Goal: Task Accomplishment & Management: Complete application form

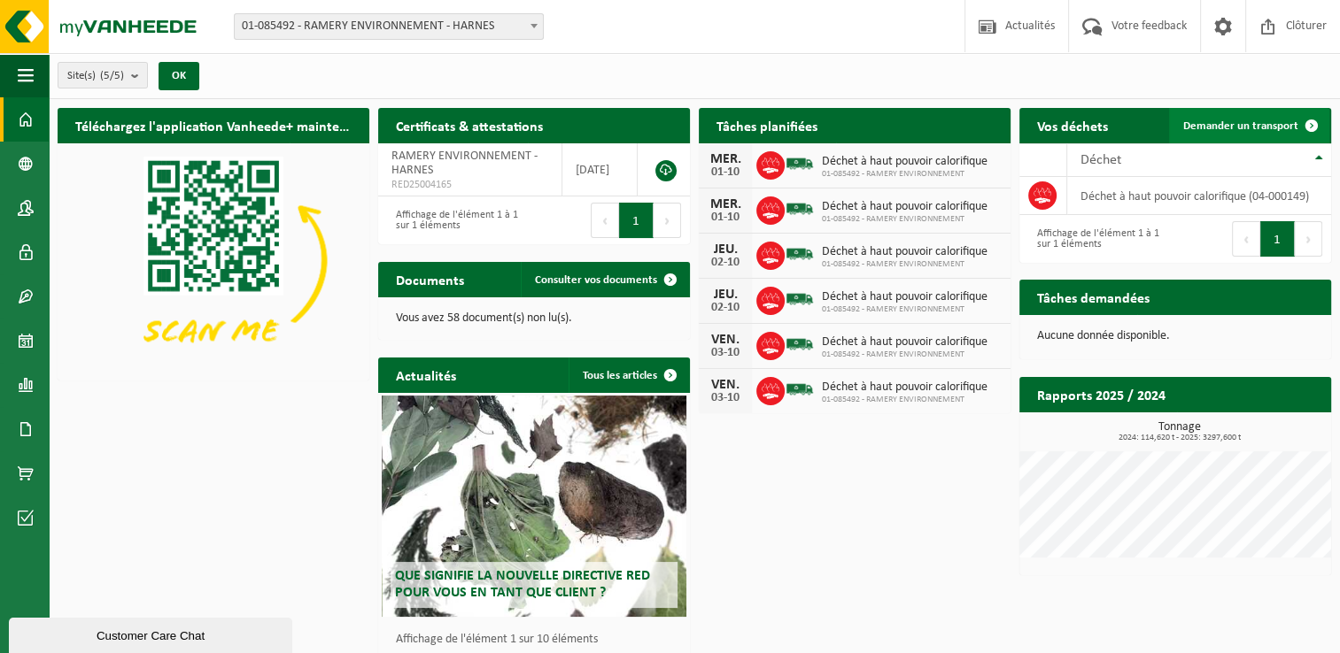
click at [1222, 115] on link "Demander un transport" at bounding box center [1249, 125] width 160 height 35
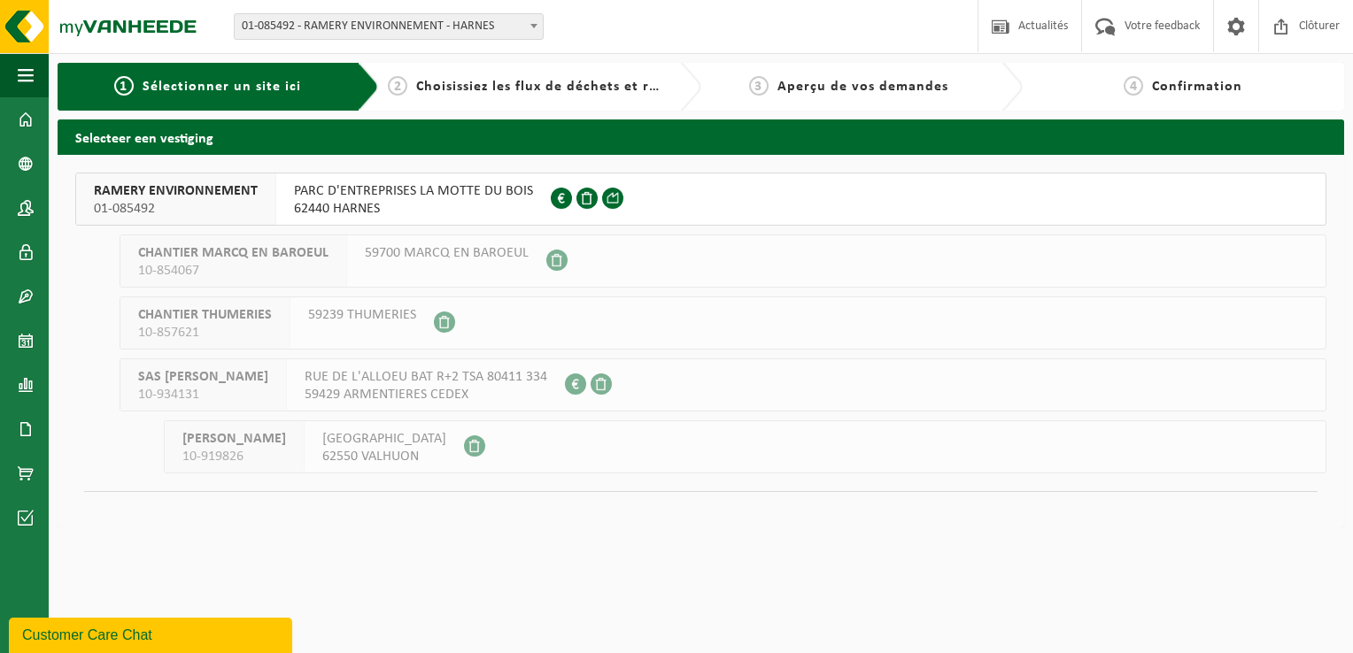
click at [439, 197] on span "PARC D'ENTREPRISES LA MOTTE DU BOIS" at bounding box center [413, 191] width 239 height 18
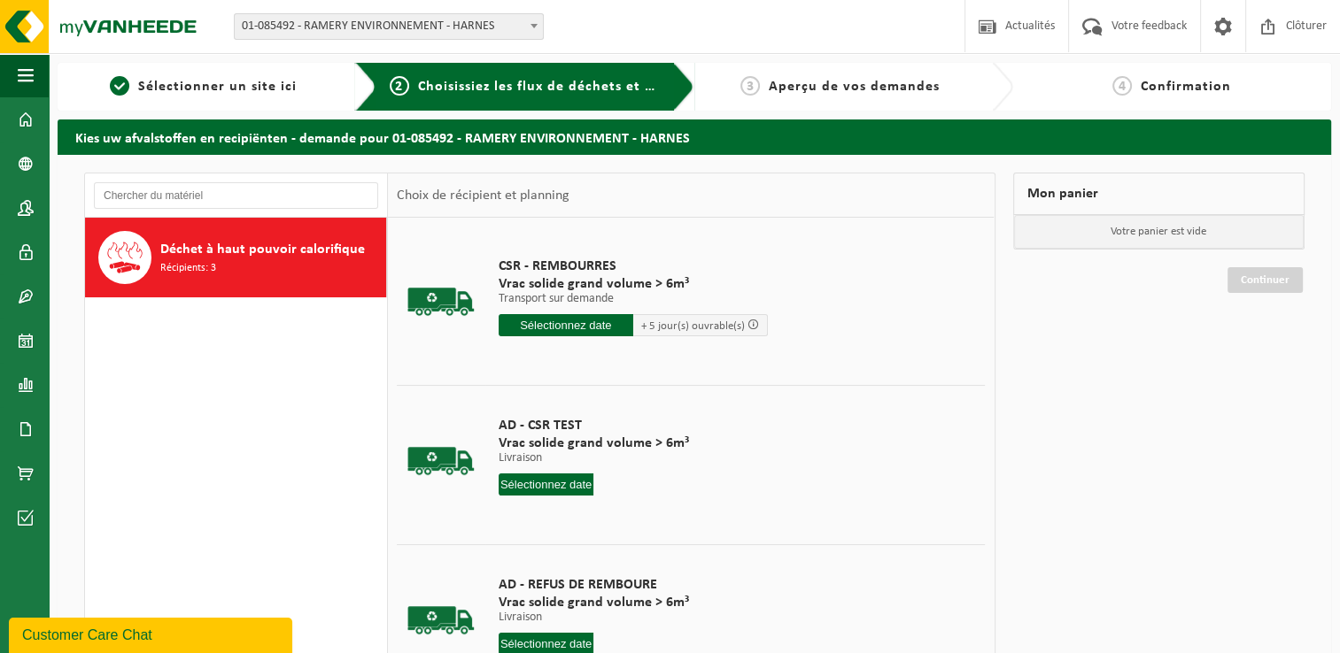
click at [577, 332] on input "text" at bounding box center [566, 325] width 135 height 22
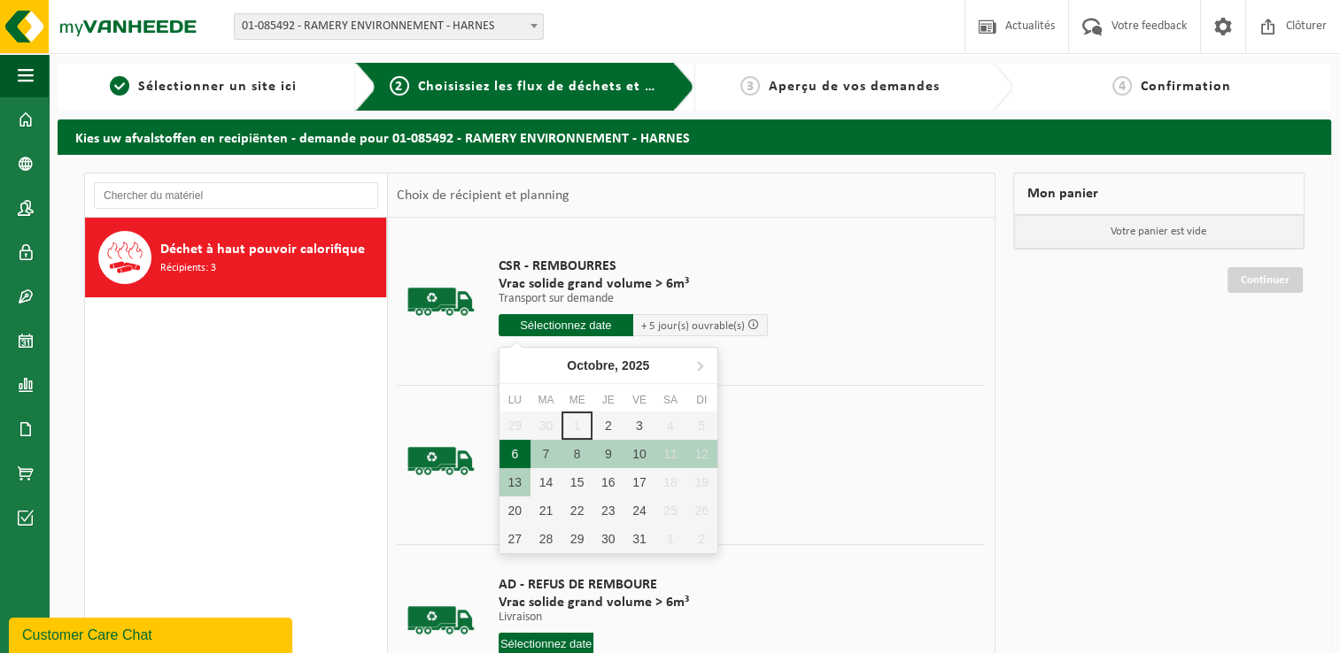
click at [521, 452] on div "6" at bounding box center [514, 454] width 31 height 28
type input "à partir de 2025-10-06"
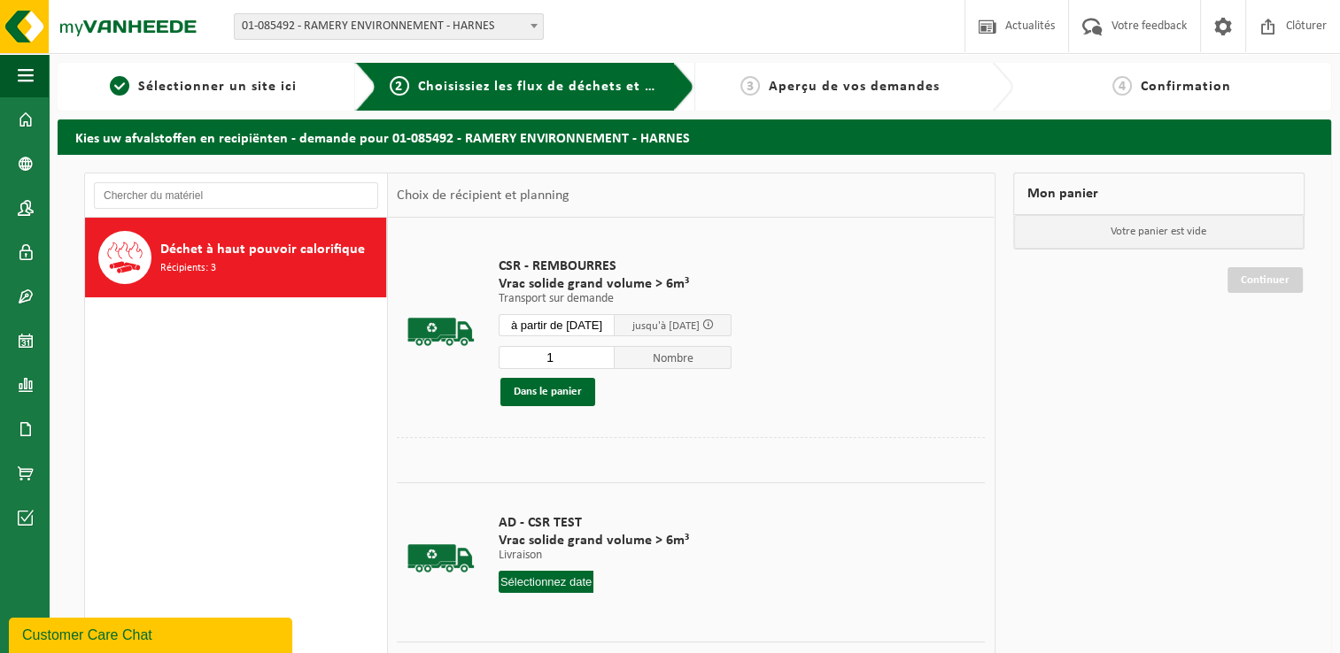
click at [569, 355] on input "1" at bounding box center [557, 357] width 117 height 23
type input "1"
type input "3"
click at [556, 391] on button "Dans le panier" at bounding box center [547, 392] width 95 height 28
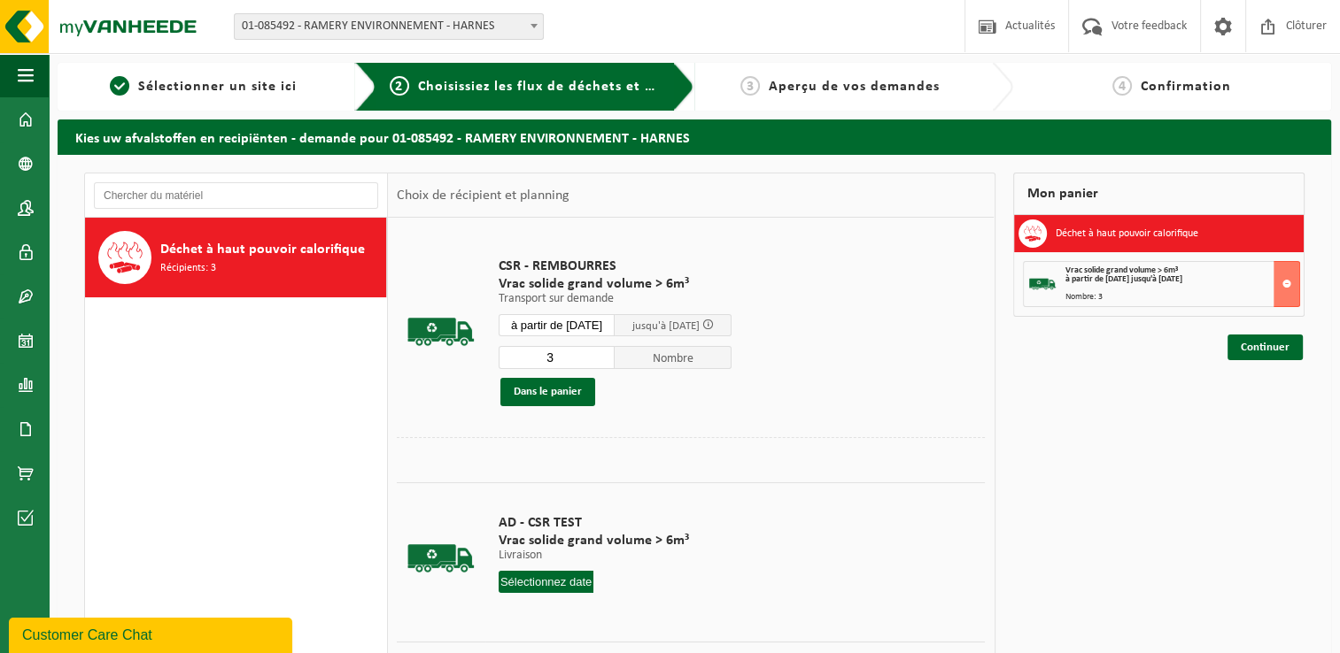
click at [581, 320] on input "à partir de 2025-10-06" at bounding box center [557, 325] width 117 height 22
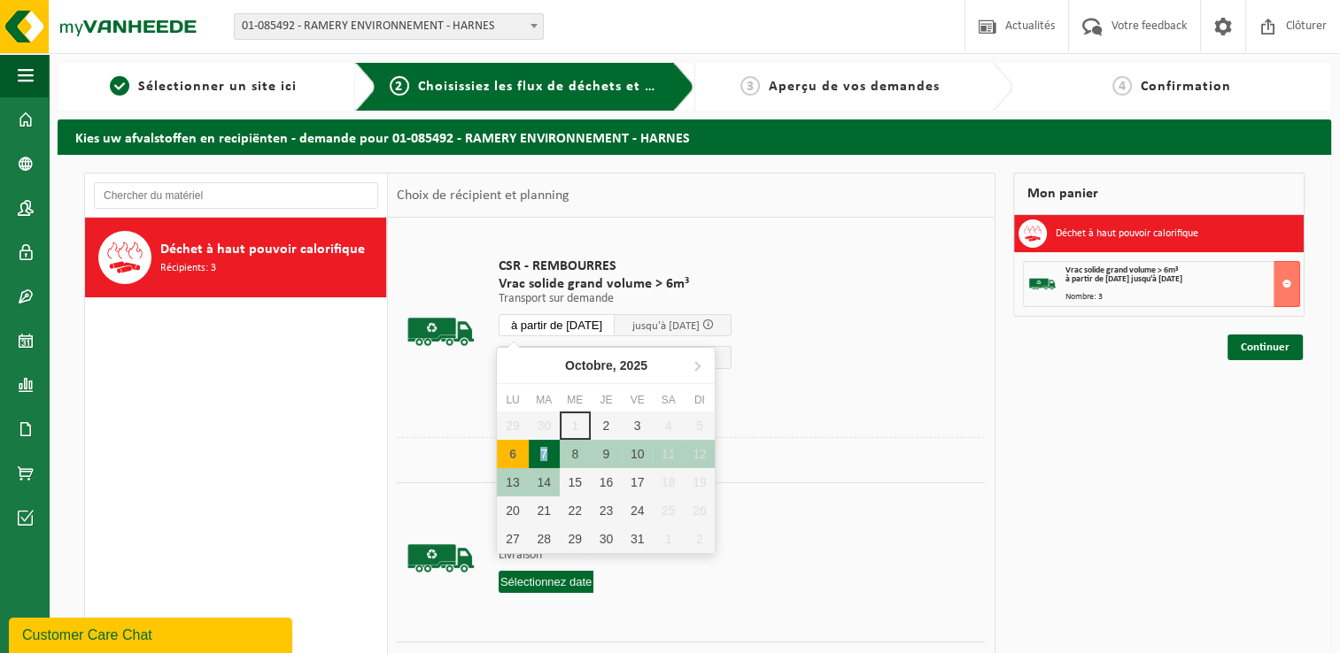
click at [544, 452] on div "7" at bounding box center [544, 454] width 31 height 28
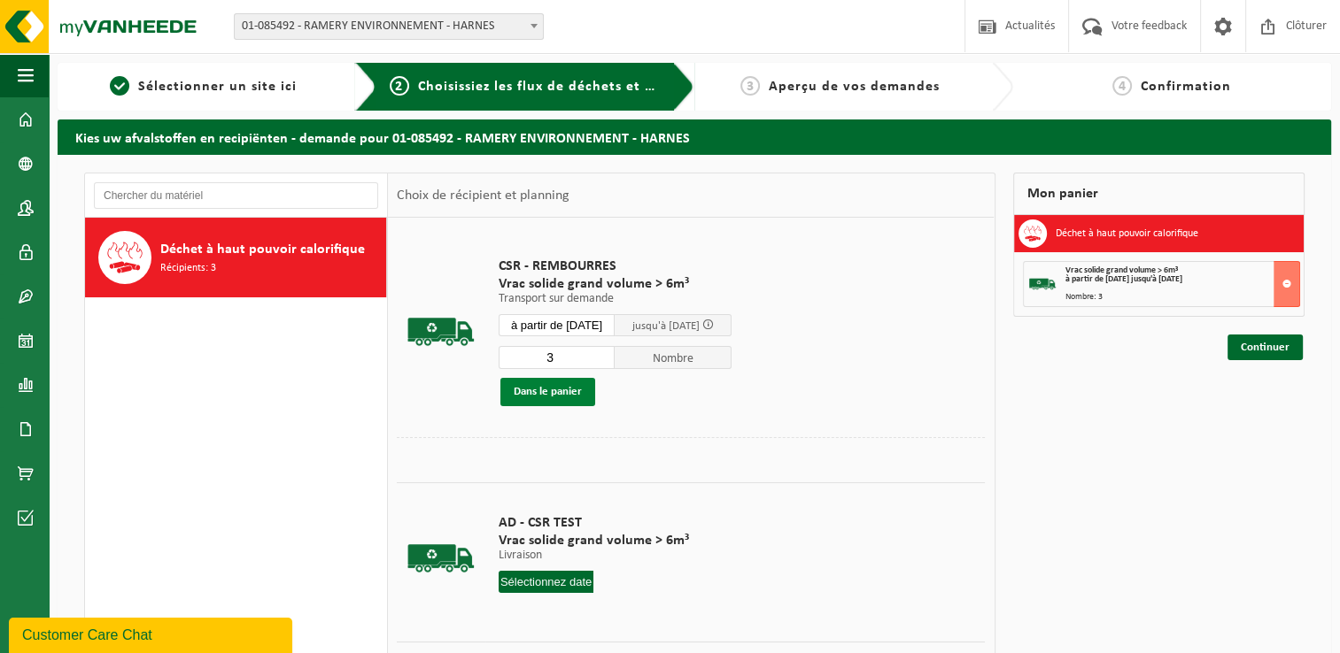
click at [528, 384] on button "Dans le panier" at bounding box center [547, 392] width 95 height 28
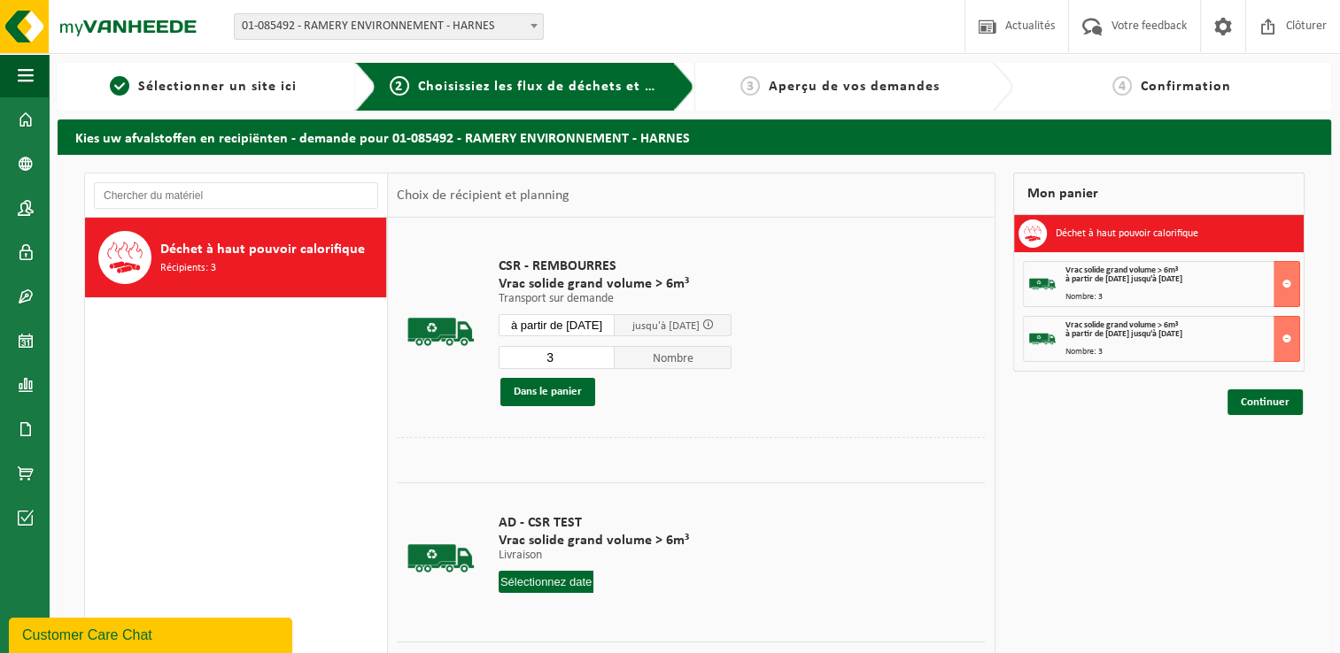
click at [553, 326] on input "à partir de 2025-10-07" at bounding box center [557, 325] width 117 height 22
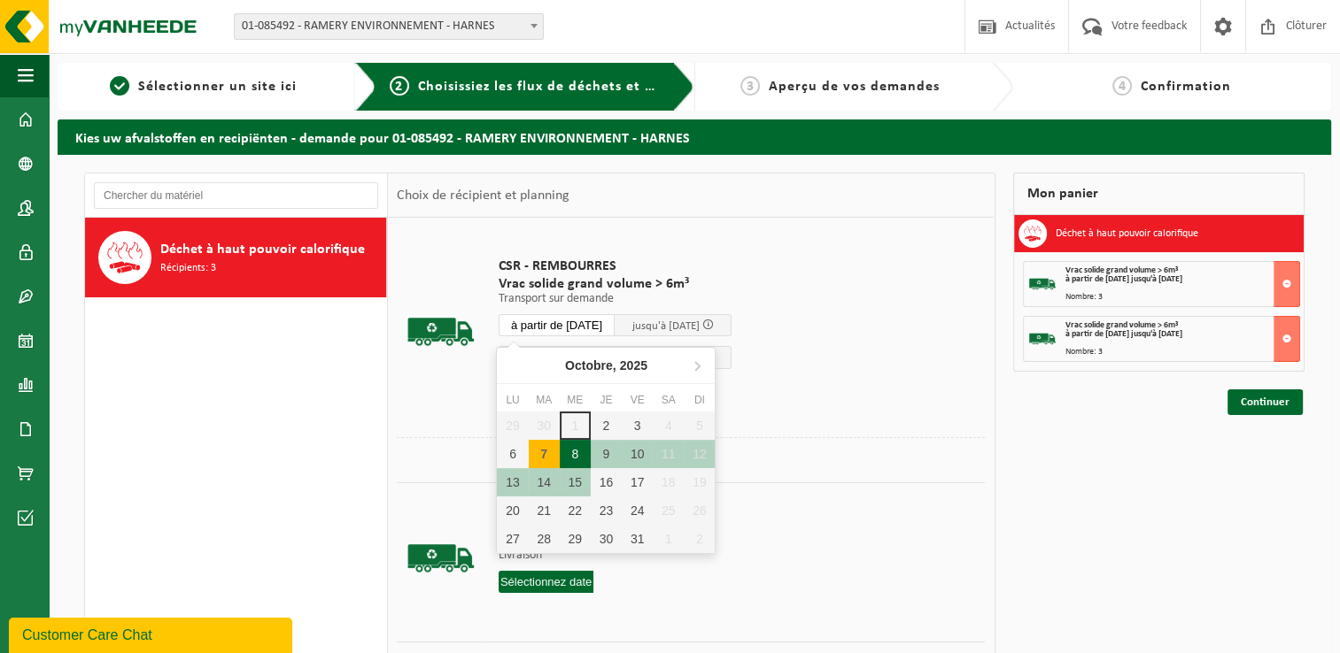
click at [570, 453] on div "8" at bounding box center [575, 454] width 31 height 28
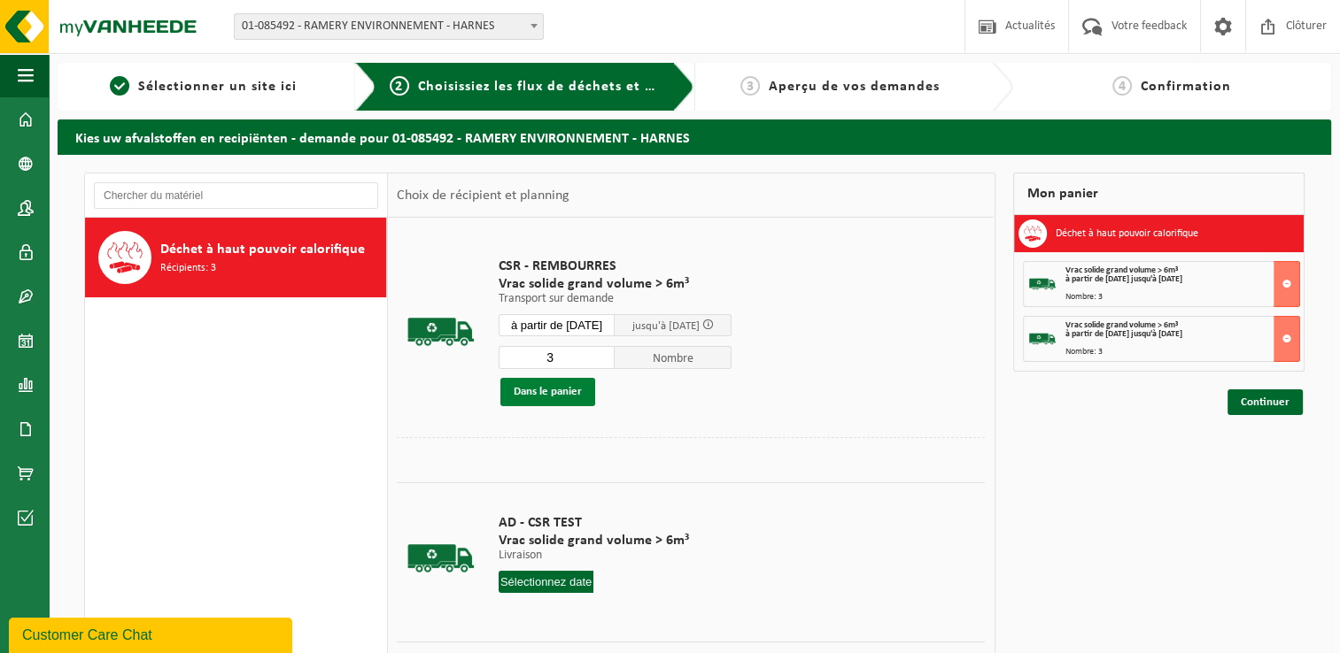
click at [559, 384] on button "Dans le panier" at bounding box center [547, 392] width 95 height 28
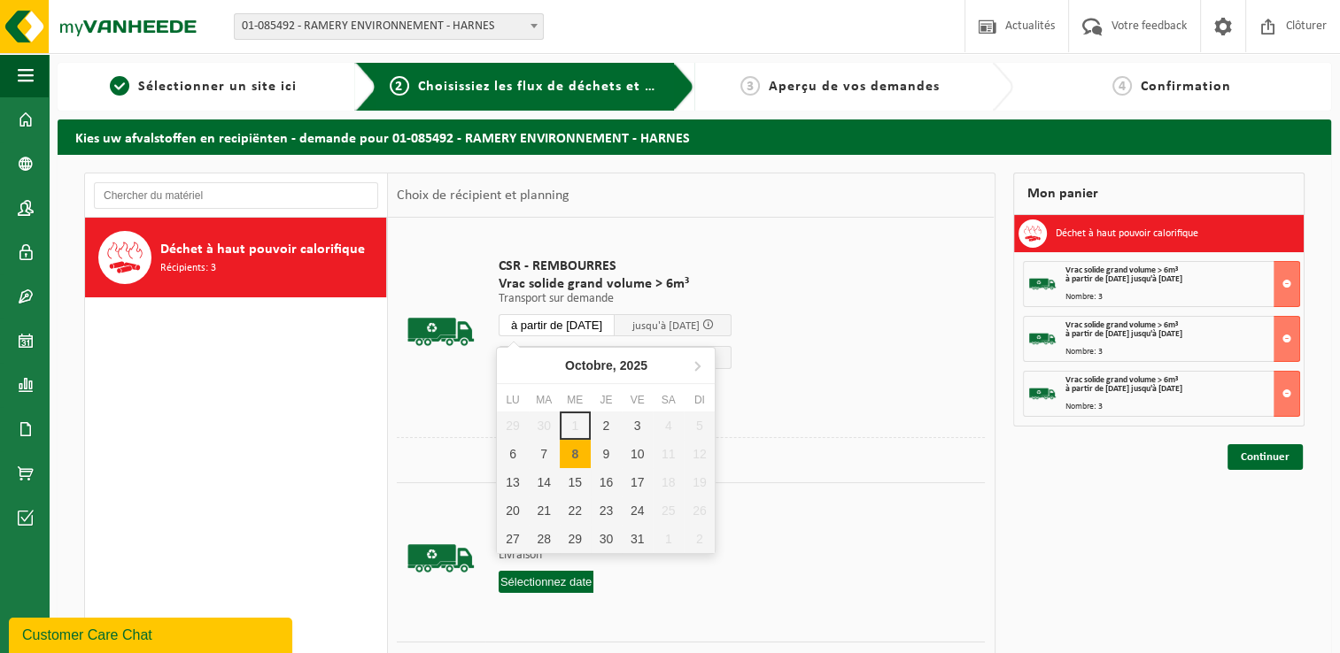
click at [578, 322] on input "à partir de 2025-10-08" at bounding box center [557, 325] width 117 height 22
click at [607, 454] on div "9" at bounding box center [606, 454] width 31 height 28
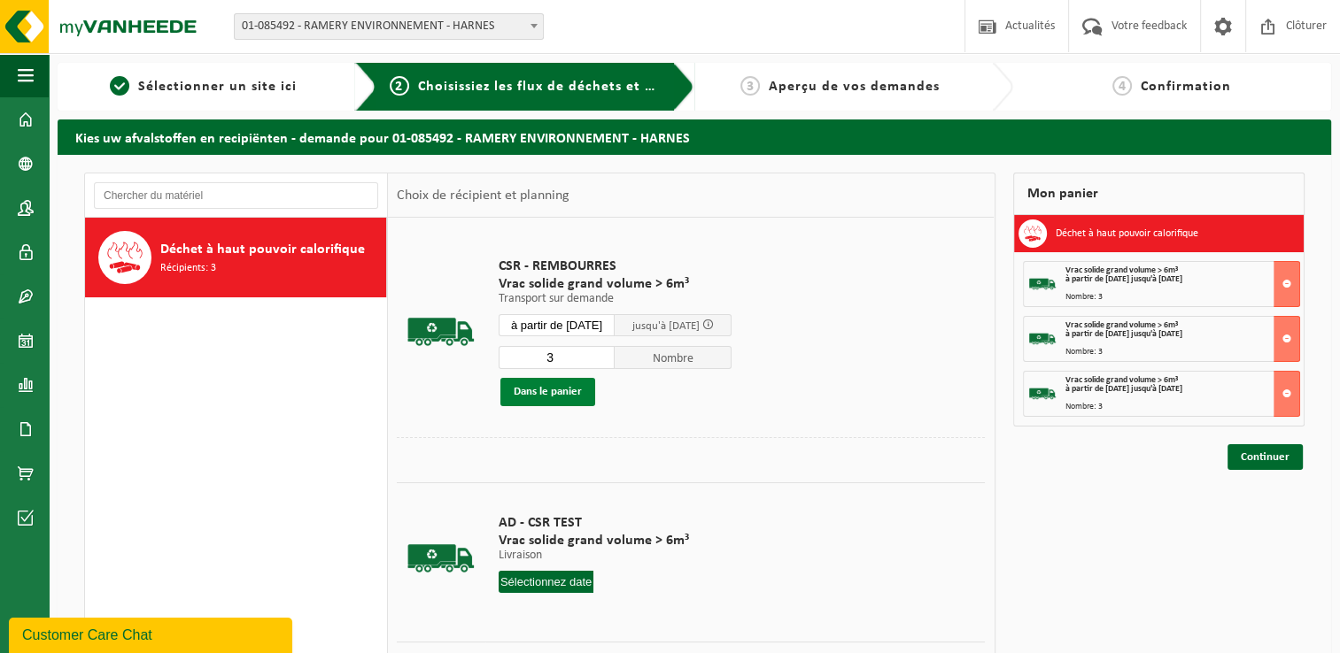
click at [573, 384] on button "Dans le panier" at bounding box center [547, 392] width 95 height 28
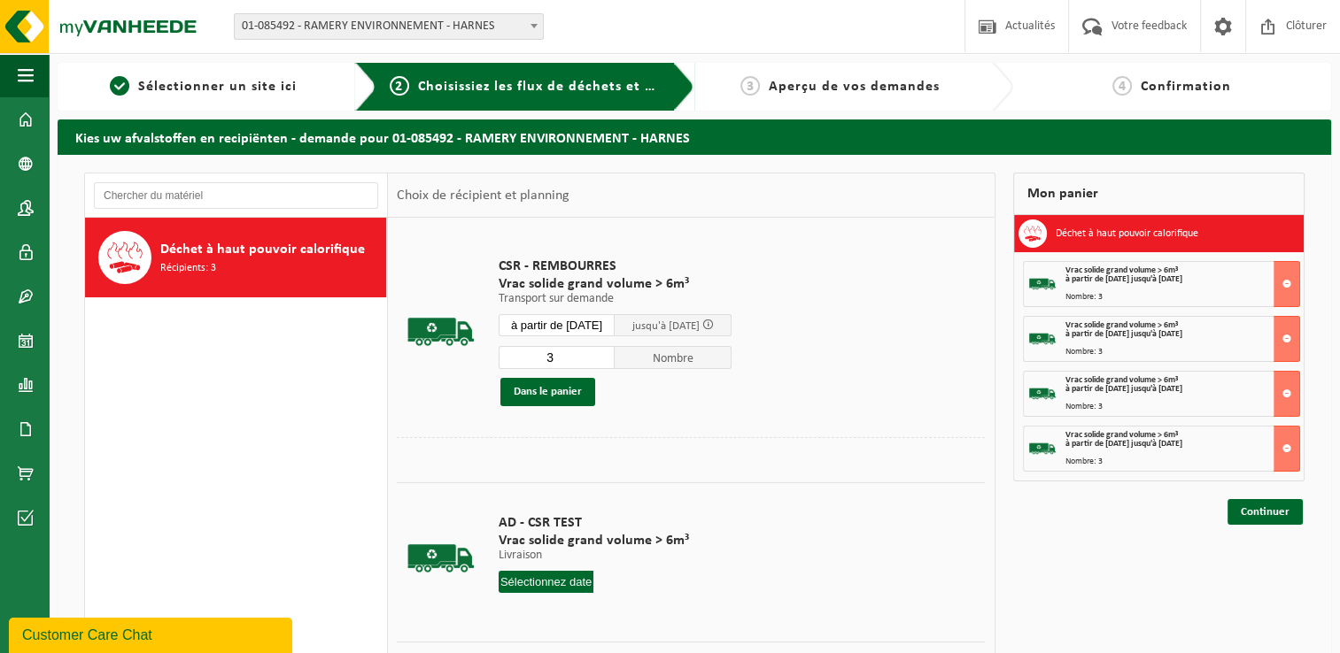
click at [588, 318] on input "à partir de 2025-10-09" at bounding box center [557, 325] width 117 height 22
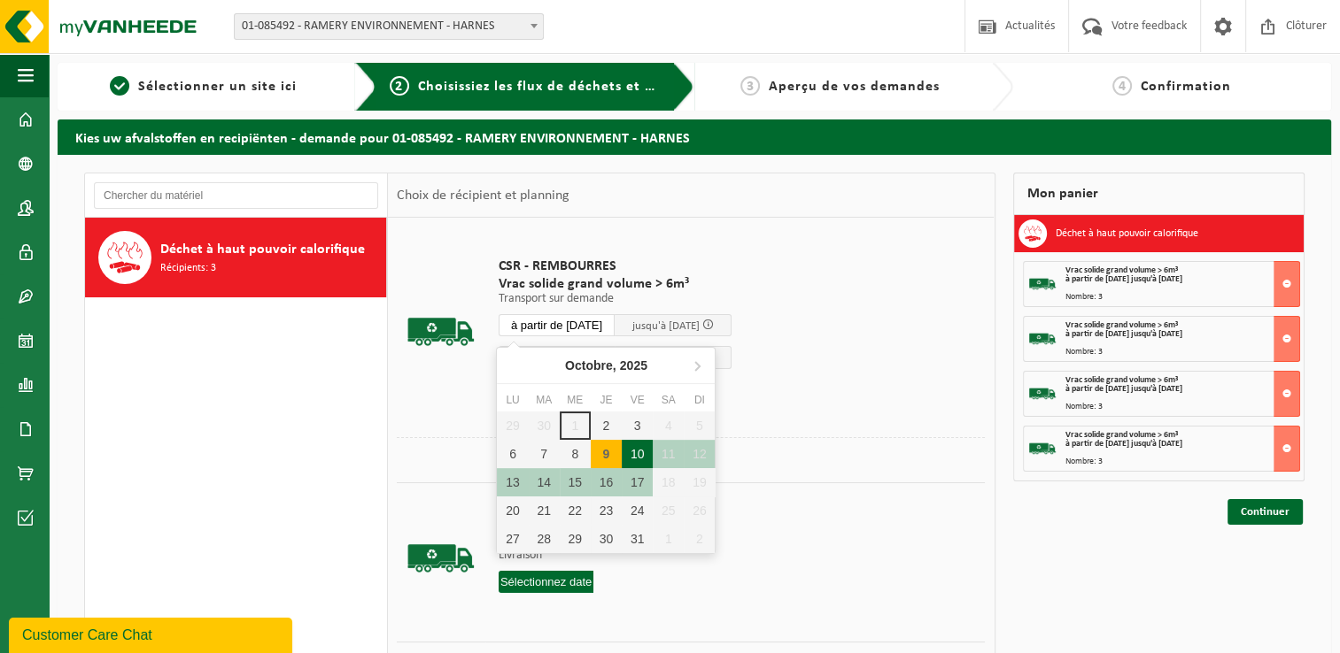
click at [637, 449] on div "10" at bounding box center [637, 454] width 31 height 28
type input "à partir de 2025-10-10"
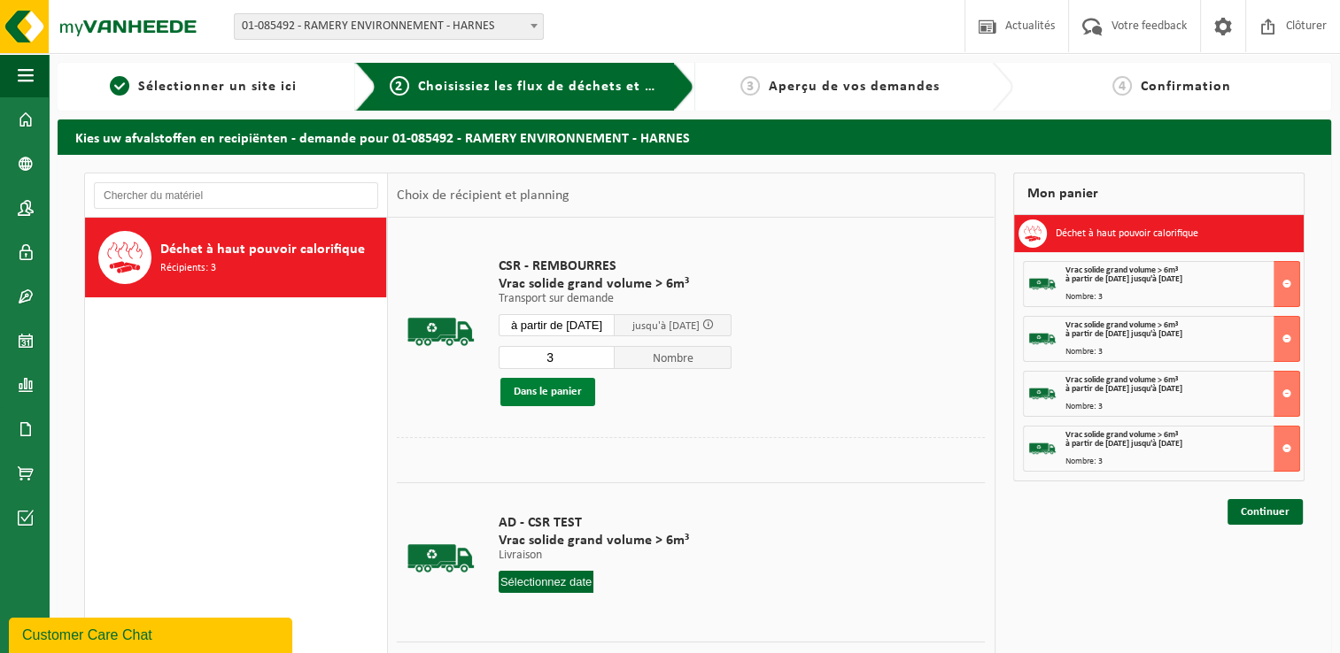
click at [570, 391] on button "Dans le panier" at bounding box center [547, 392] width 95 height 28
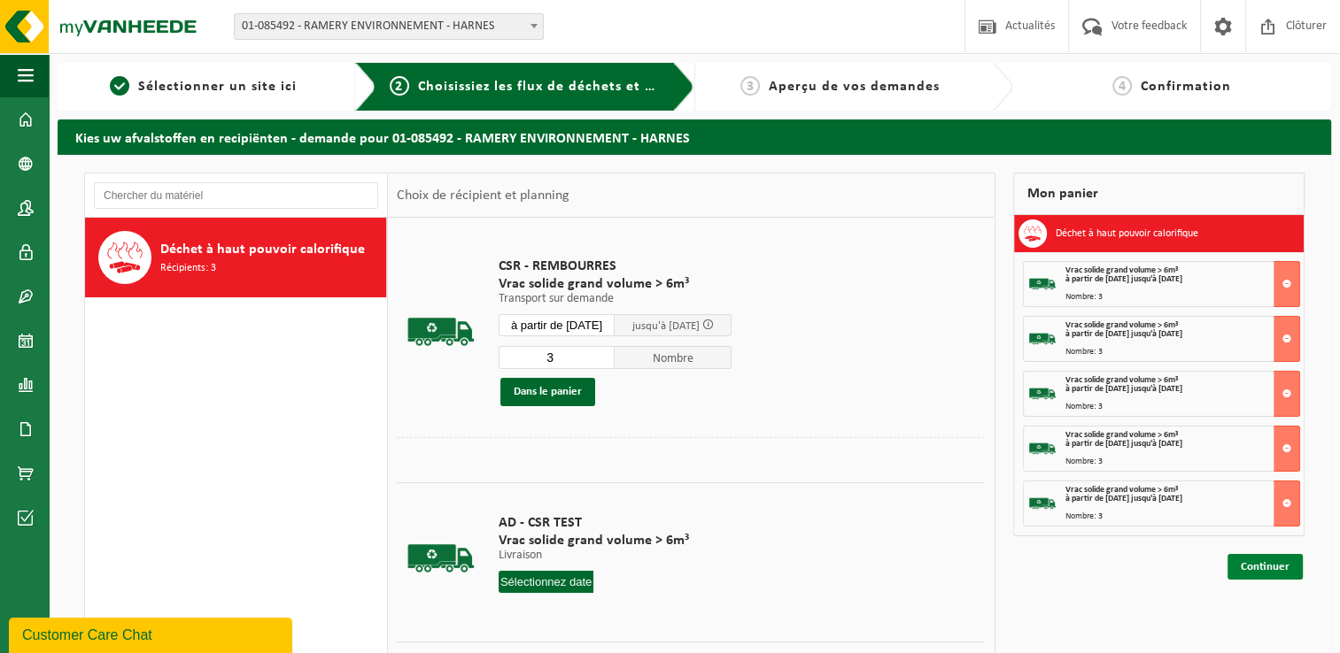
click at [1277, 563] on link "Continuer" at bounding box center [1264, 567] width 75 height 26
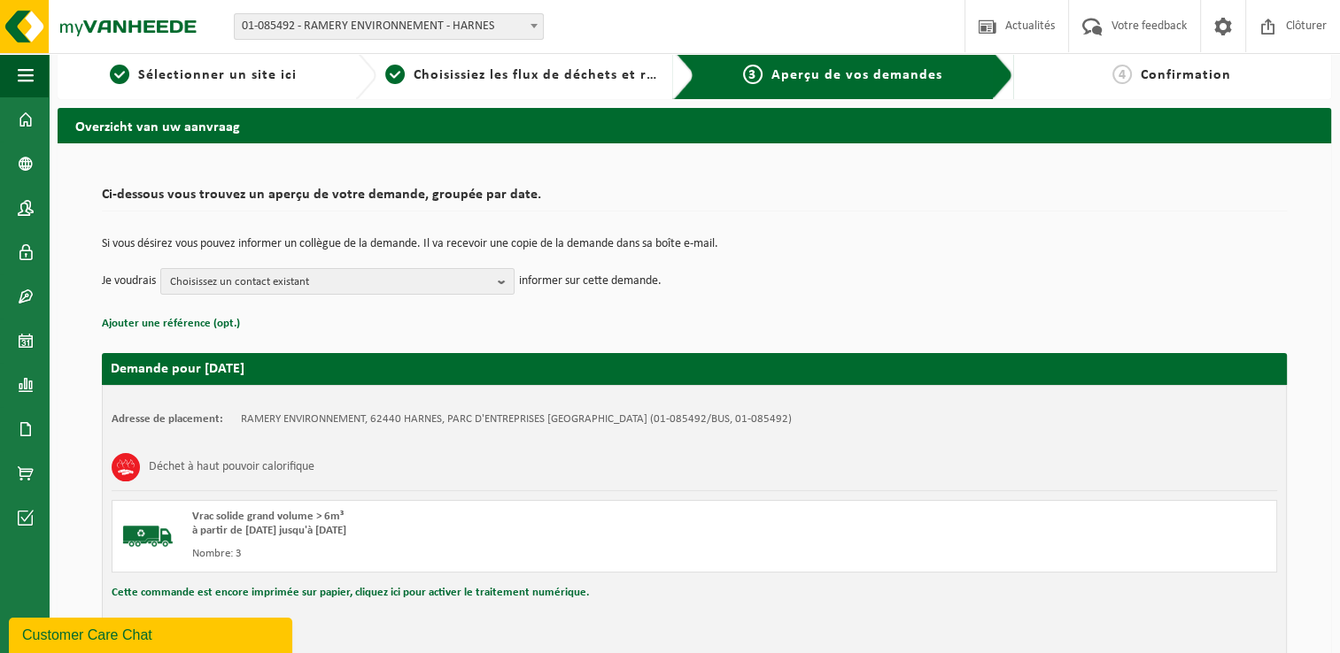
scroll to position [266, 0]
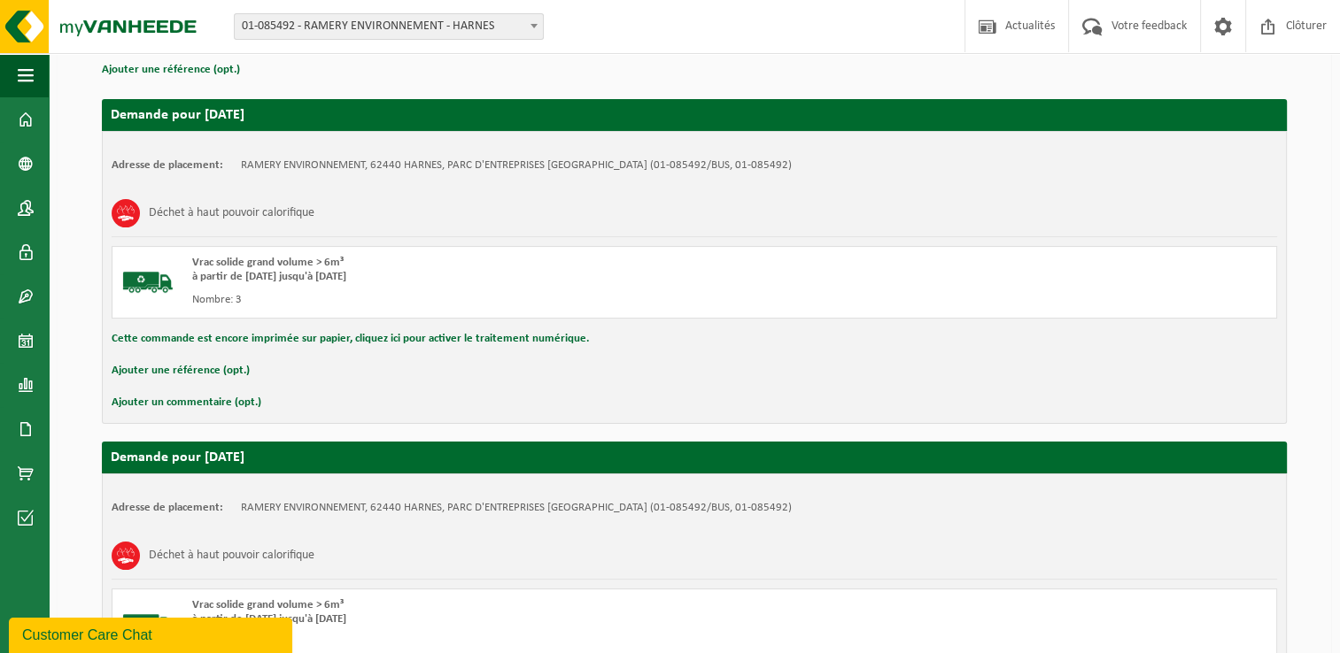
click at [183, 407] on button "Ajouter un commentaire (opt.)" at bounding box center [187, 402] width 150 height 23
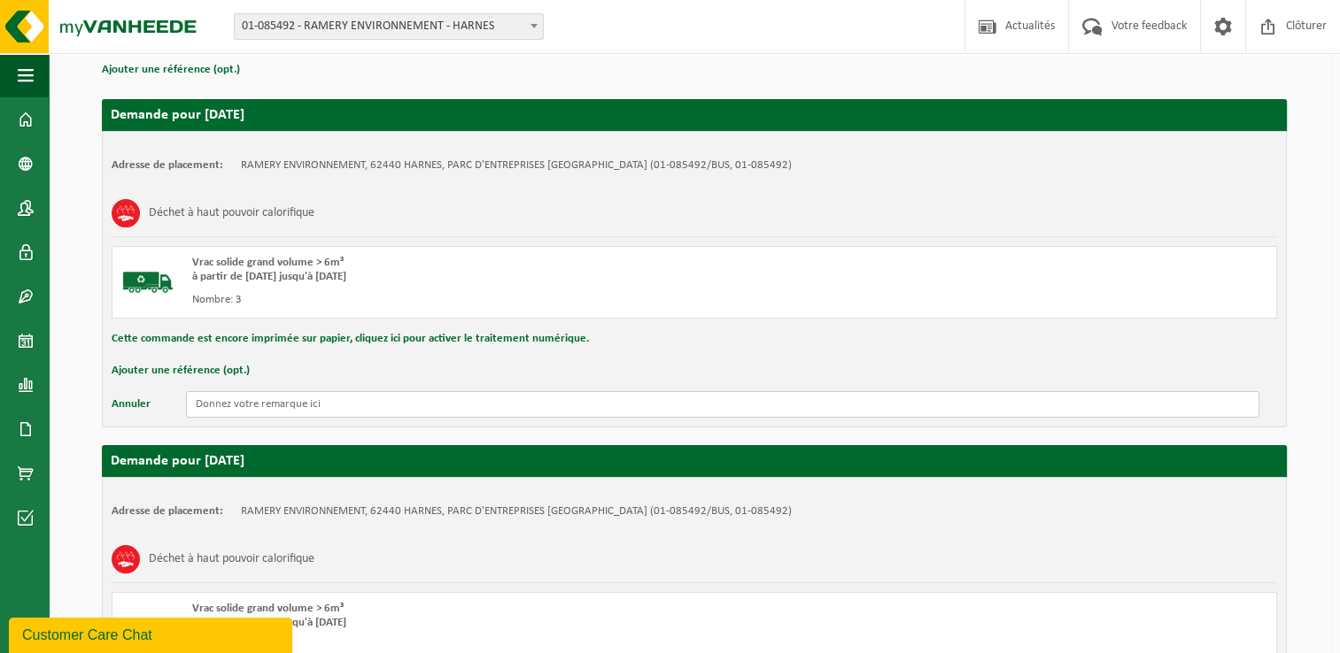
click at [354, 406] on input "text" at bounding box center [722, 404] width 1073 height 27
drag, startPoint x: 354, startPoint y: 406, endPoint x: 138, endPoint y: 395, distance: 216.3
click at [138, 395] on div "Annuler 3 enlèvements le 06/10/2025" at bounding box center [694, 404] width 1165 height 27
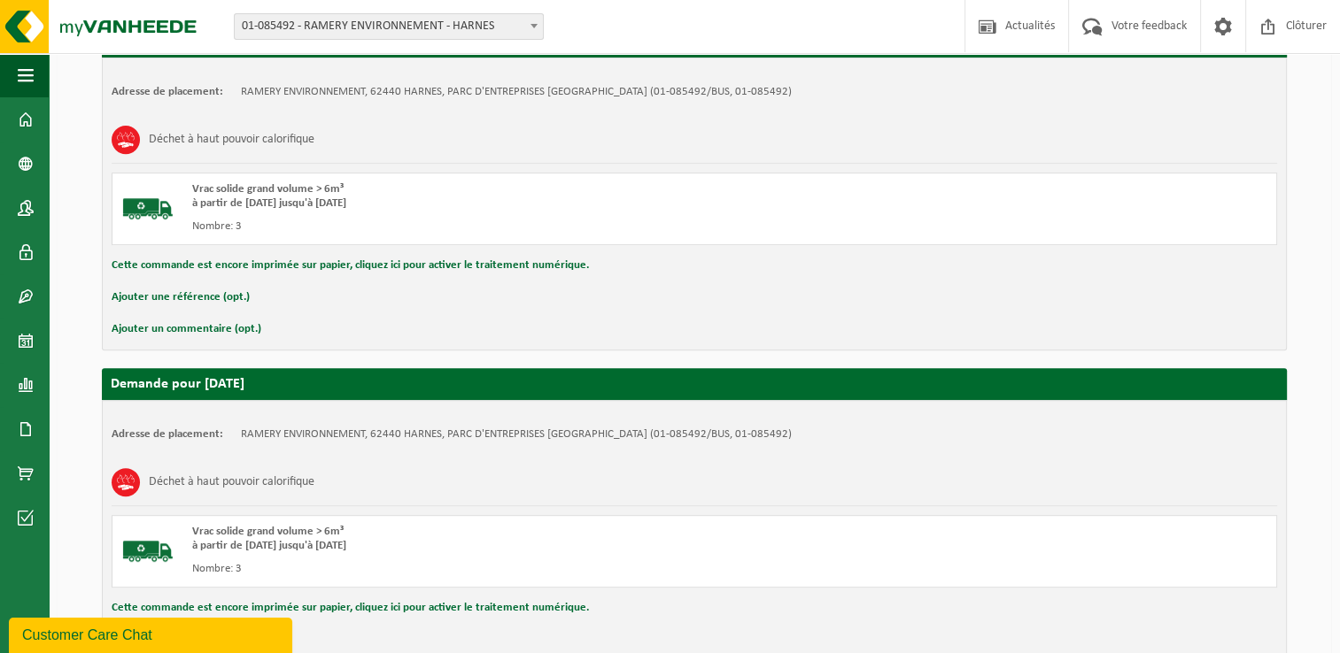
scroll to position [708, 0]
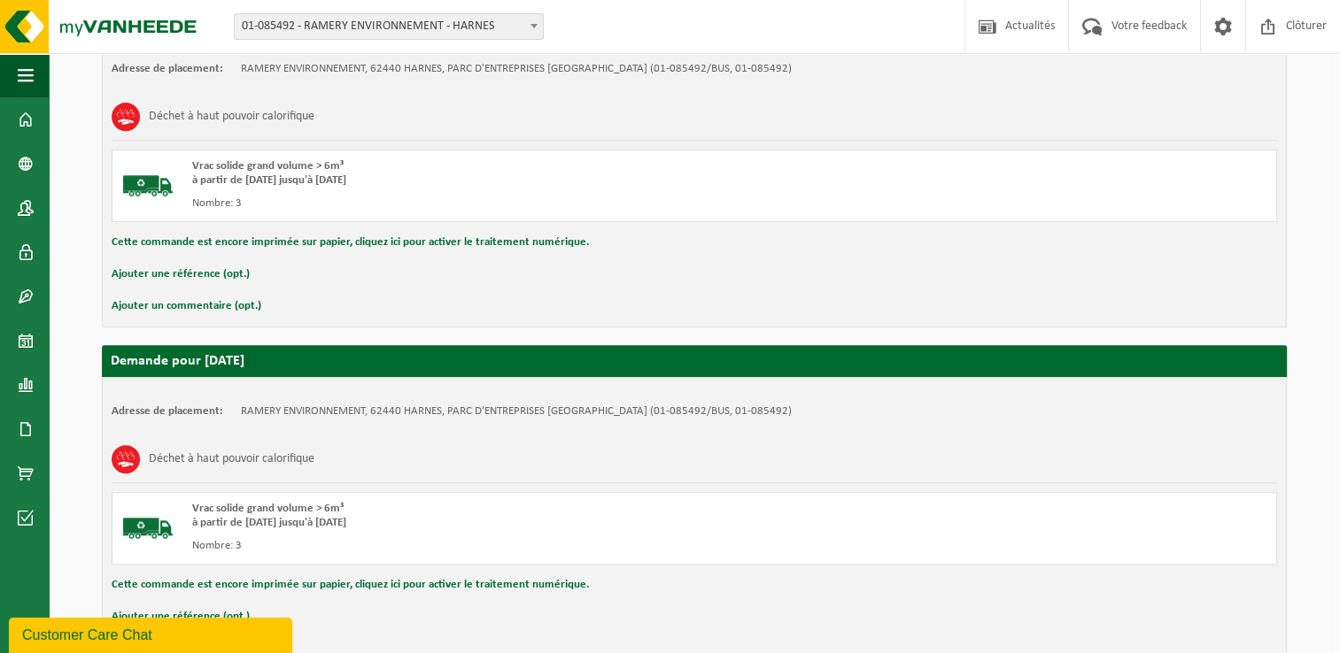
type input "3 enlèvements le 06/10/2025"
click at [203, 302] on button "Ajouter un commentaire (opt.)" at bounding box center [187, 306] width 150 height 23
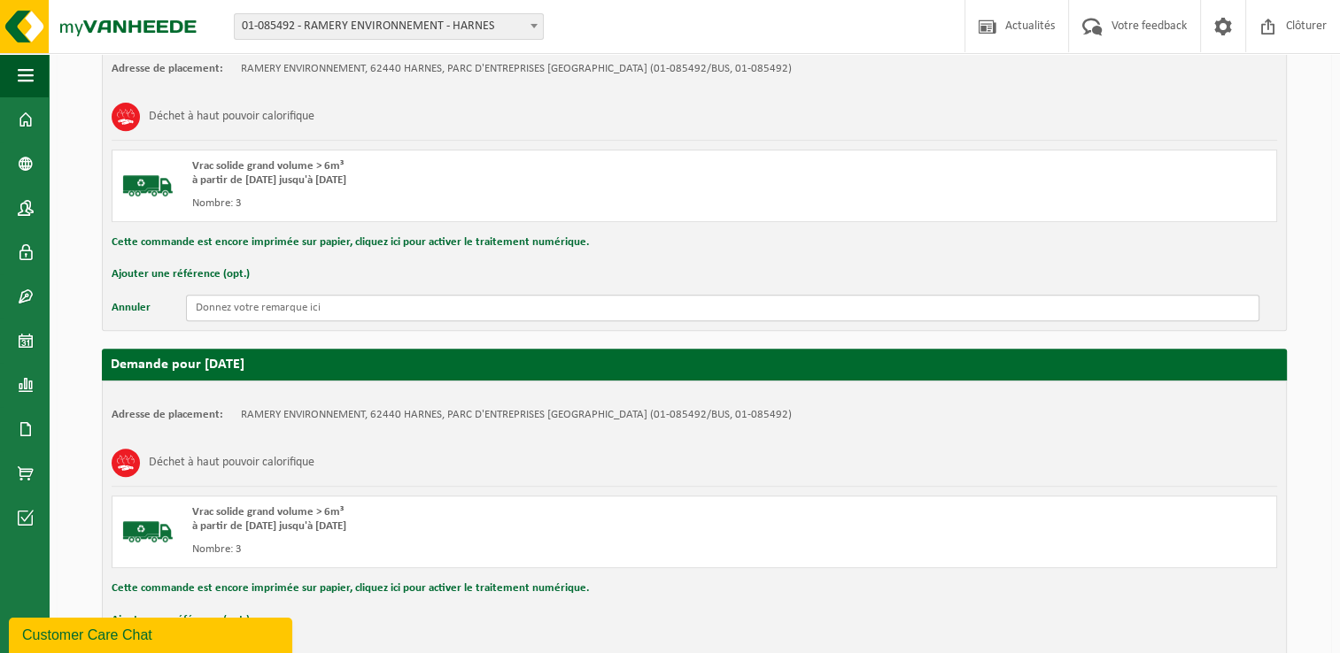
click at [234, 311] on input "text" at bounding box center [722, 308] width 1073 height 27
paste input "3 enlèvements le 06/10/2025"
click at [287, 303] on input "3 enlèvements le 06/10/2025" at bounding box center [722, 308] width 1073 height 27
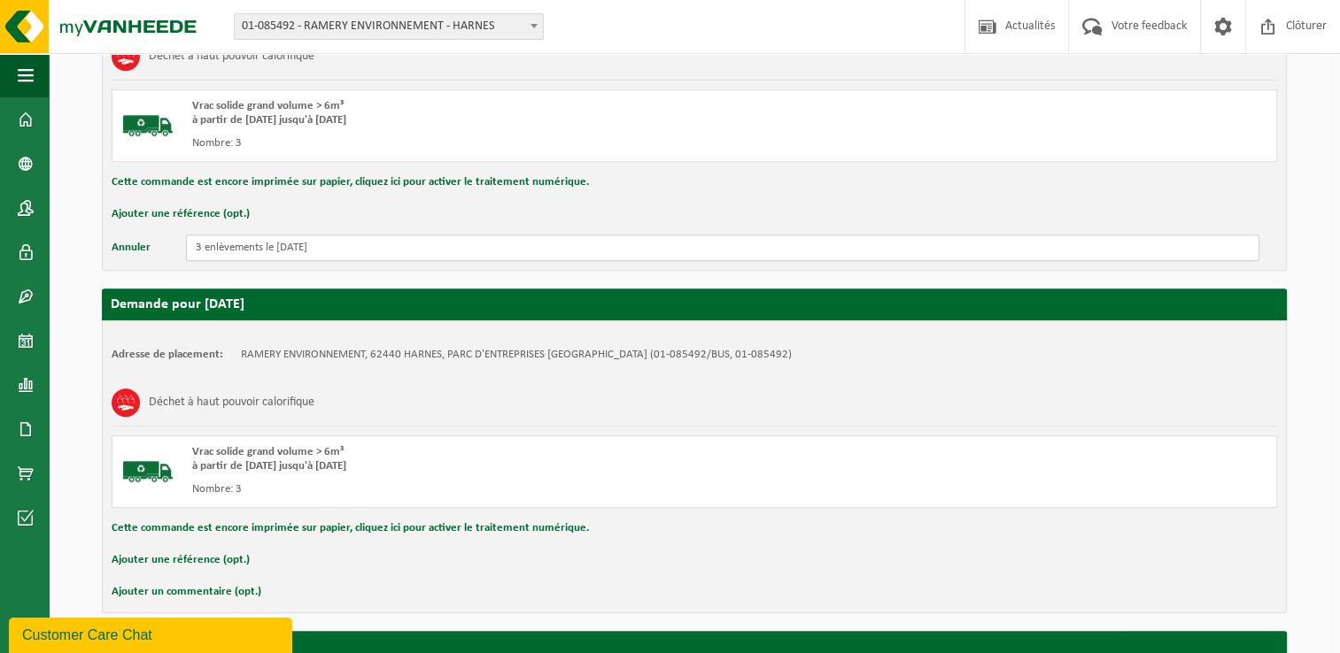
scroll to position [797, 0]
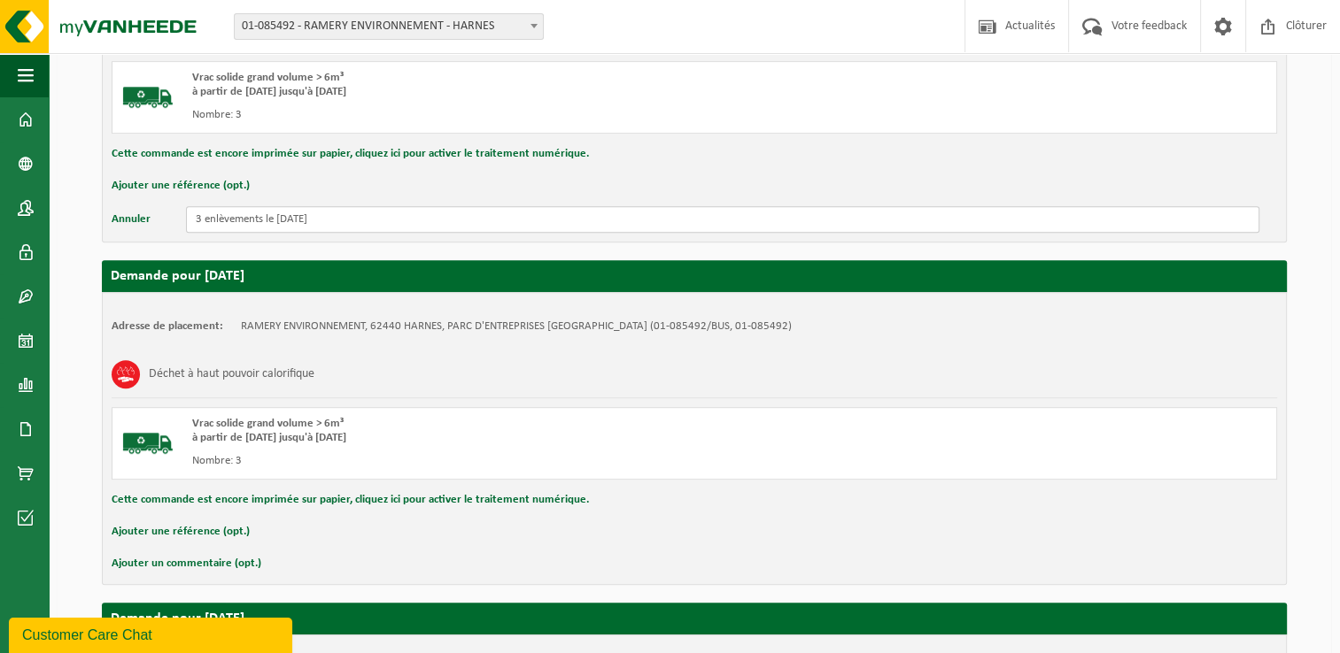
type input "3 enlèvements le 07/10/2025"
click at [159, 564] on button "Ajouter un commentaire (opt.)" at bounding box center [187, 564] width 150 height 23
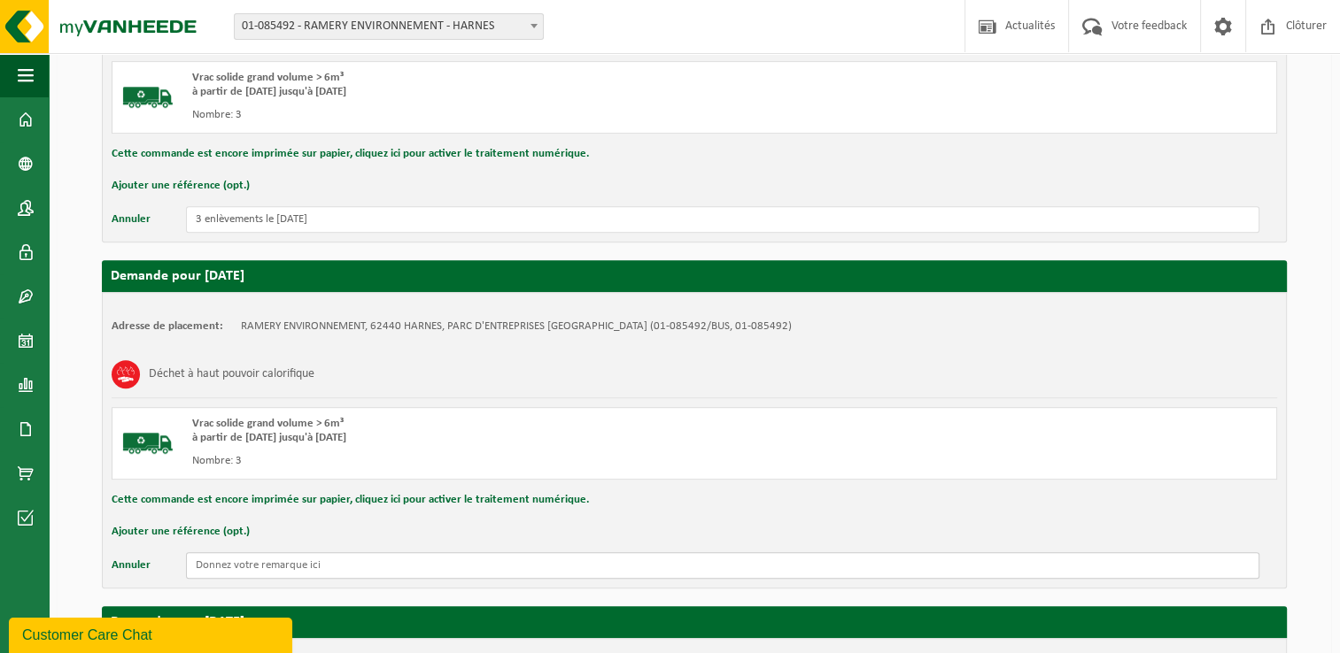
click at [233, 565] on input "text" at bounding box center [722, 566] width 1073 height 27
paste input "3 enlèvements le 06/10/2025"
click at [287, 554] on input "3 enlèvements le 06/10/2025" at bounding box center [722, 566] width 1073 height 27
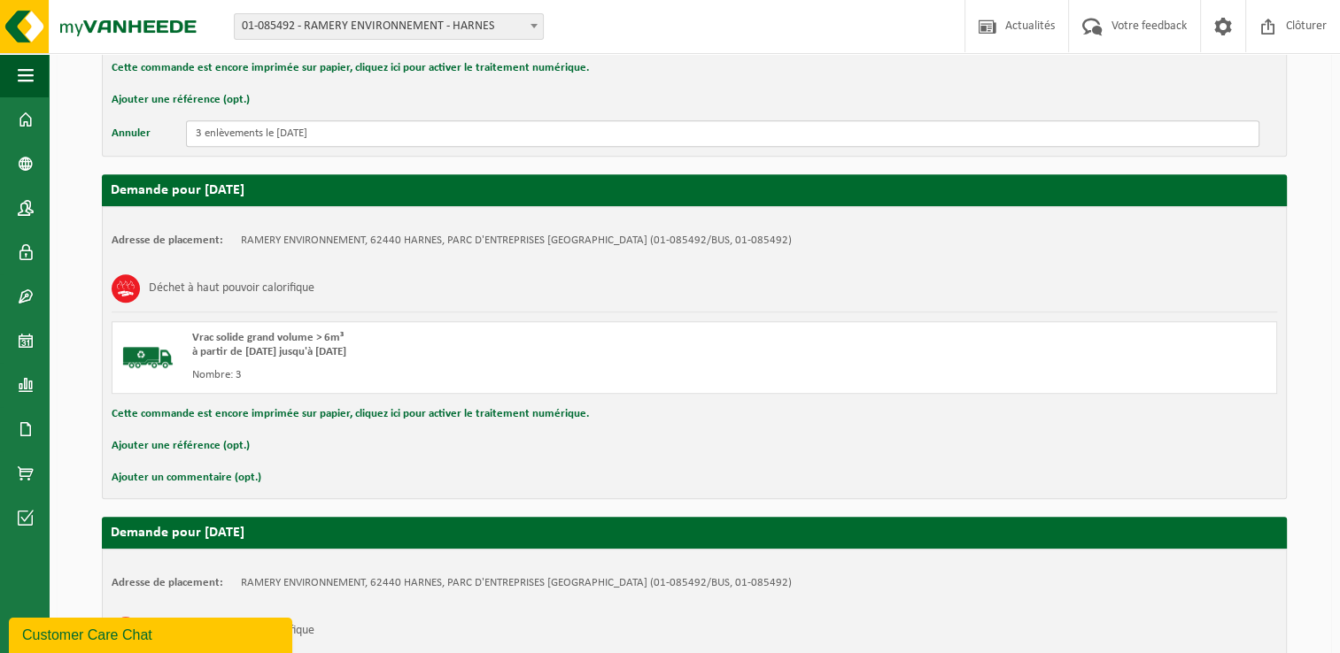
scroll to position [1240, 0]
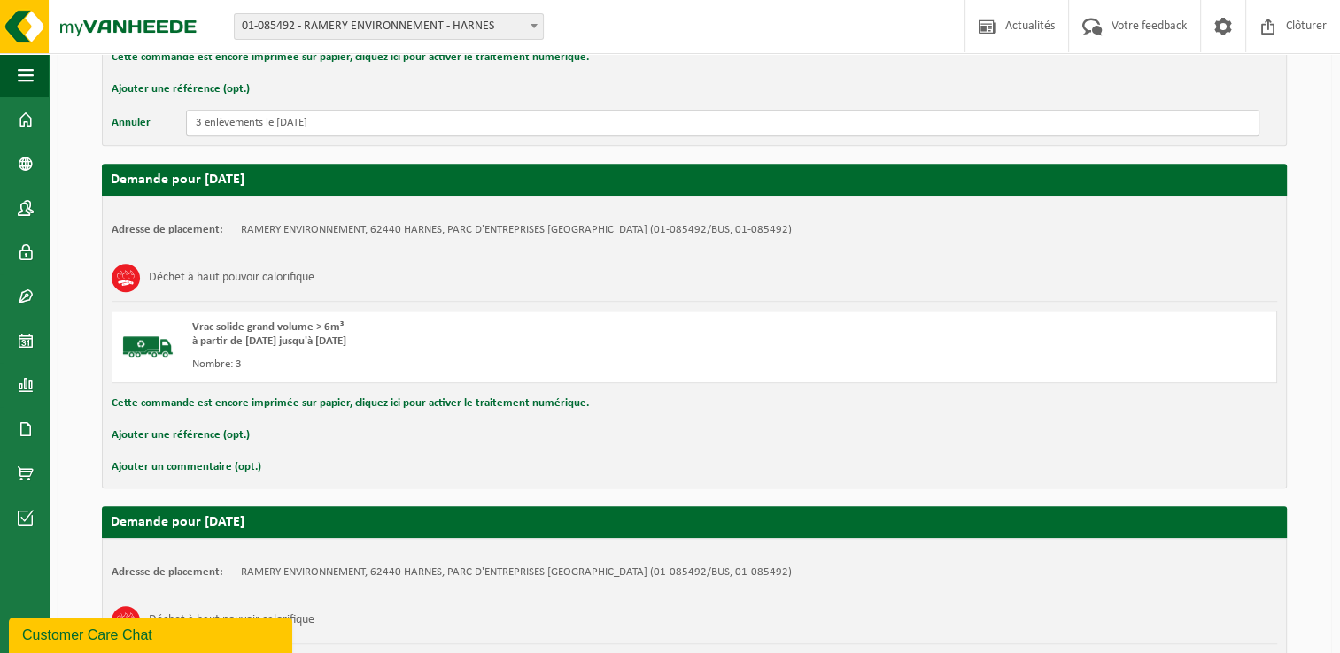
type input "3 enlèvements le 08/10/2025"
click at [222, 465] on button "Ajouter un commentaire (opt.)" at bounding box center [187, 467] width 150 height 23
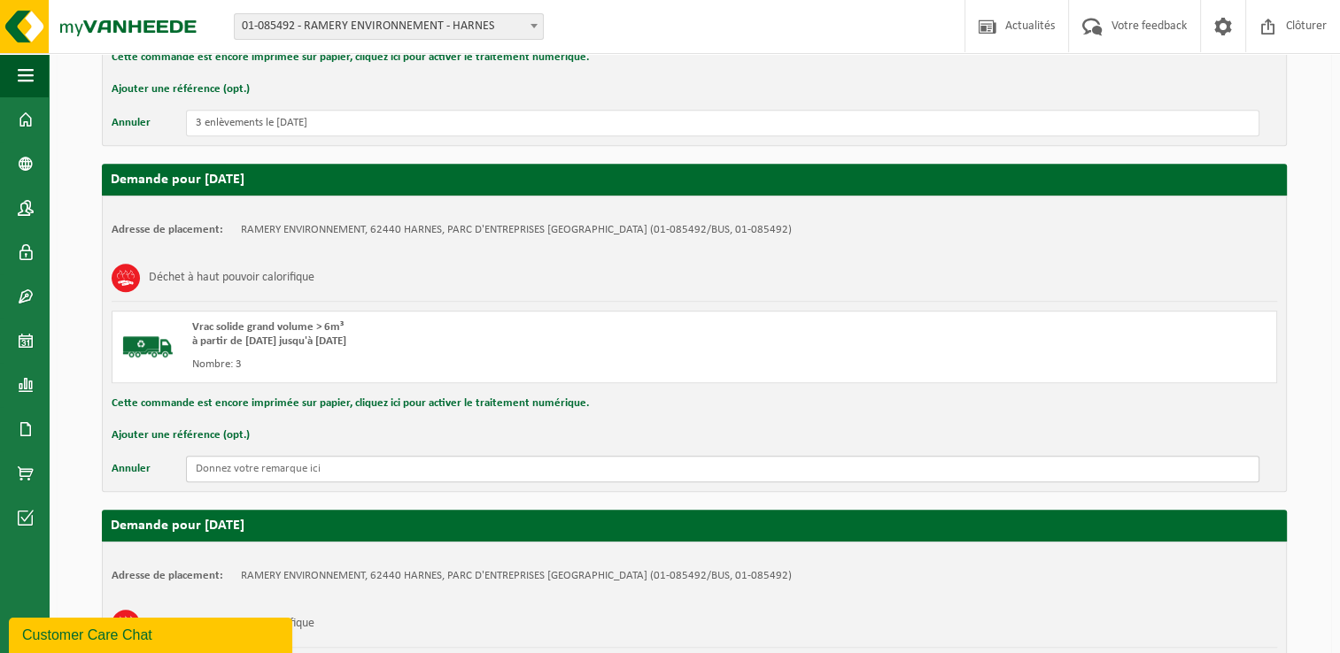
click at [307, 466] on input "text" at bounding box center [722, 469] width 1073 height 27
paste input "3 enlèvements le 06/10/2025"
click at [287, 465] on input "3 enlèvements le 06/10/2025" at bounding box center [722, 469] width 1073 height 27
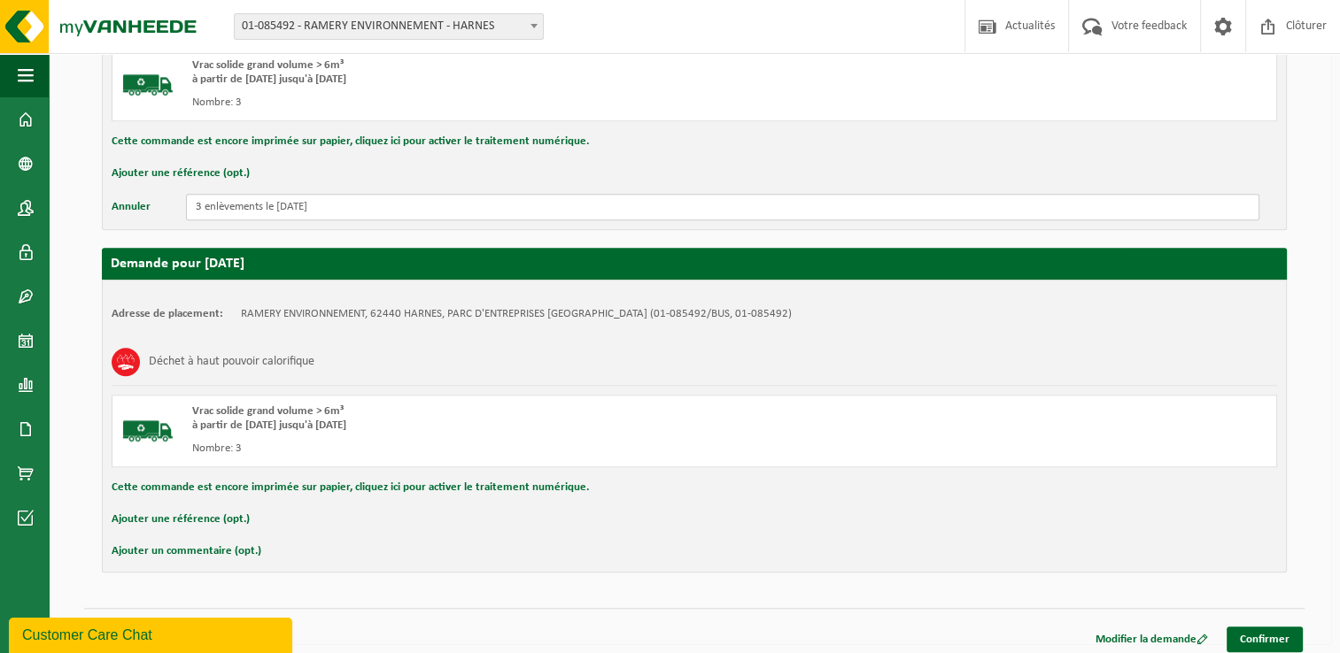
scroll to position [1505, 0]
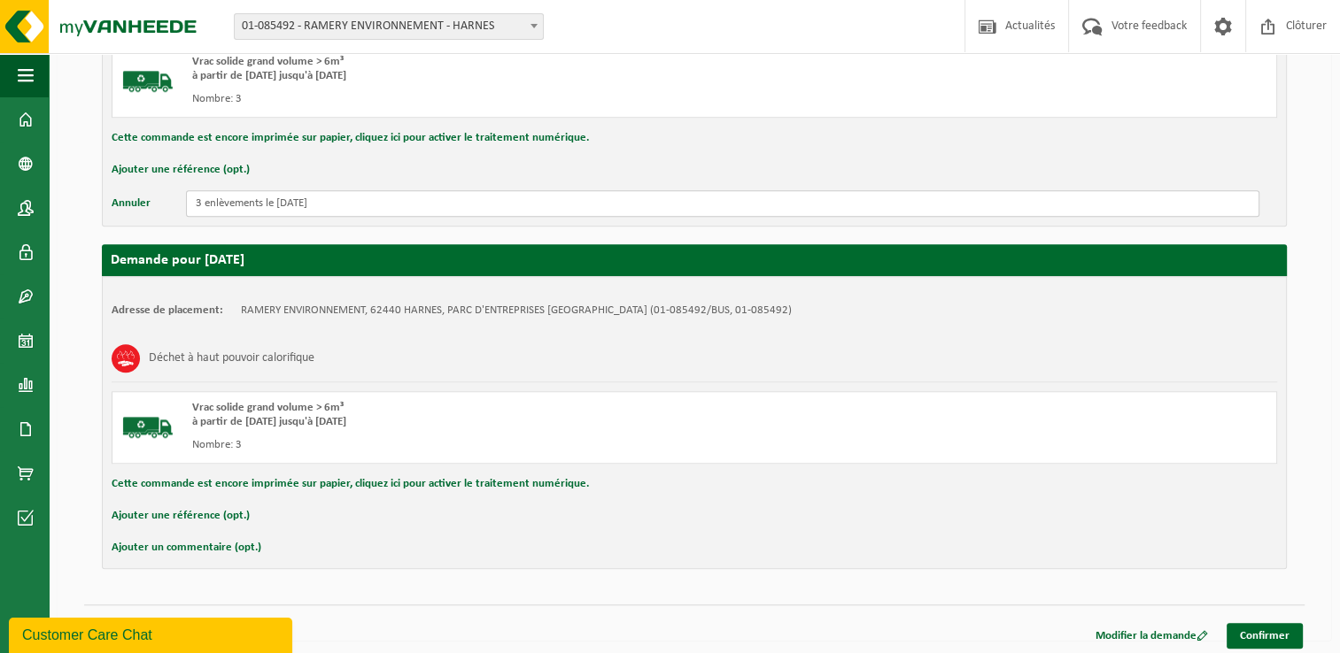
type input "3 enlèvements le 09/10/2025"
click at [212, 543] on button "Ajouter un commentaire (opt.)" at bounding box center [187, 548] width 150 height 23
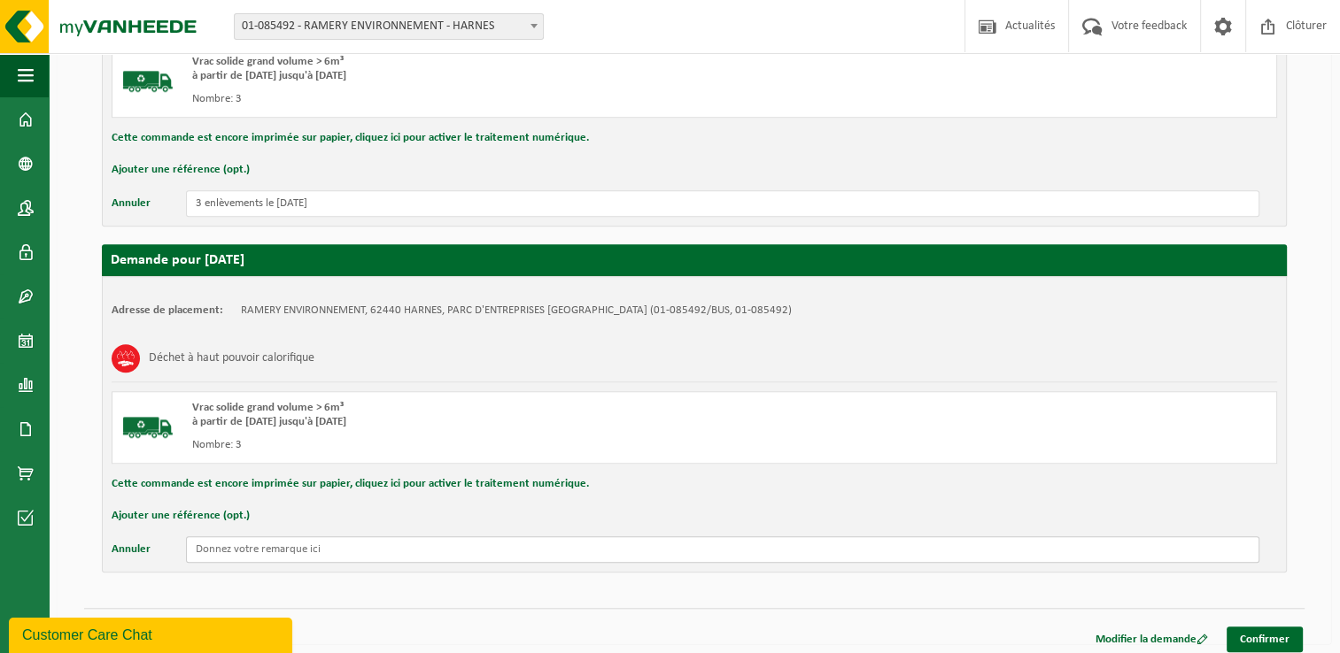
click at [312, 544] on input "text" at bounding box center [722, 550] width 1073 height 27
paste input "3 enlèvements le 06/10/2025"
click at [290, 542] on input "3 enlèvements le 06/10/2025" at bounding box center [722, 550] width 1073 height 27
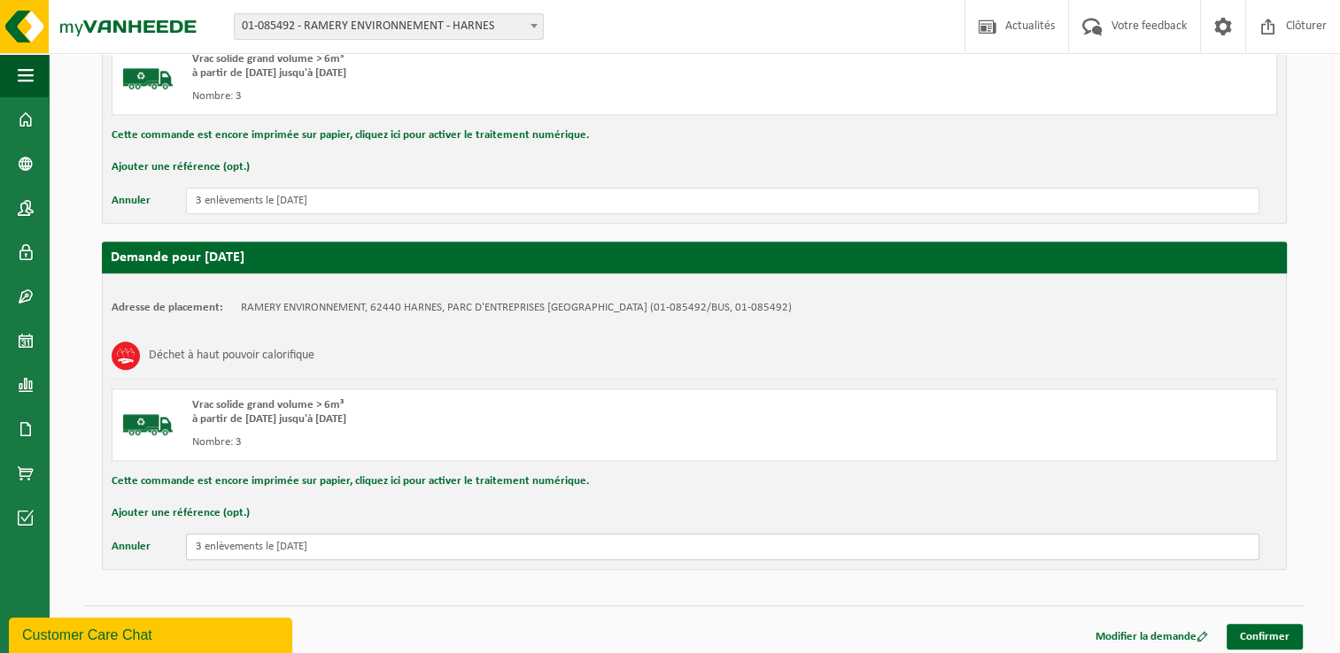
scroll to position [1509, 0]
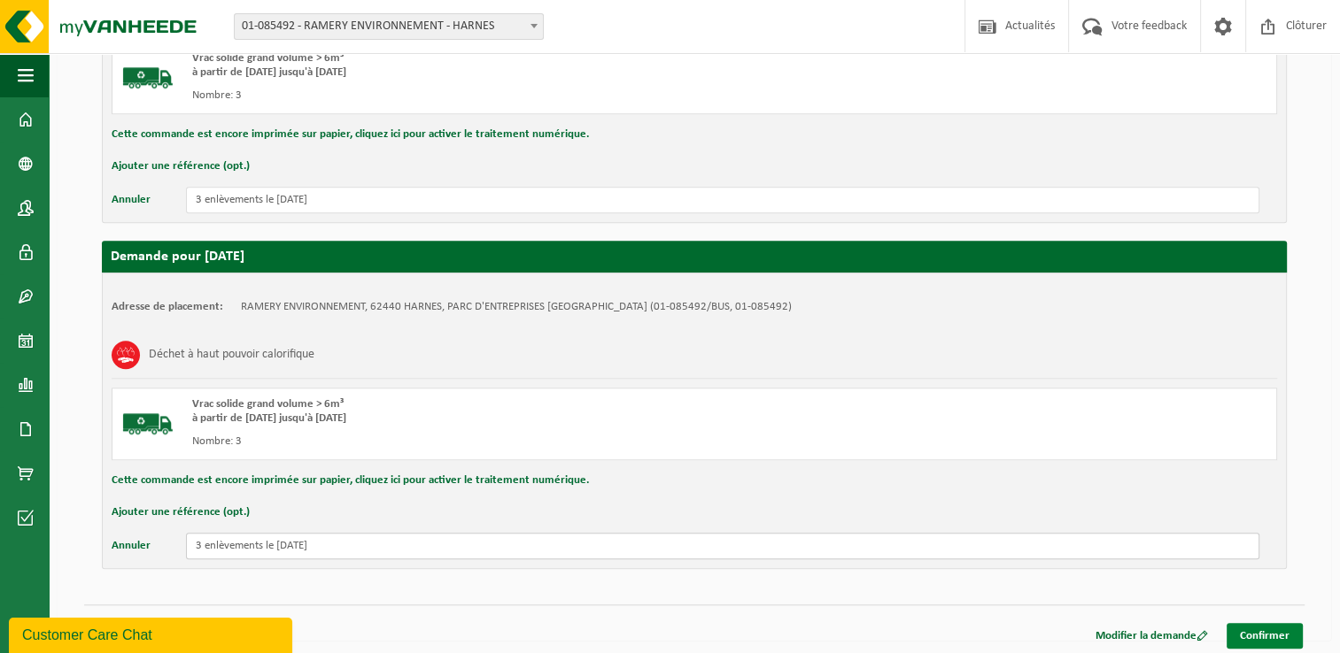
type input "3 enlèvements le 10/10/2025"
click at [1280, 631] on link "Confirmer" at bounding box center [1264, 636] width 76 height 26
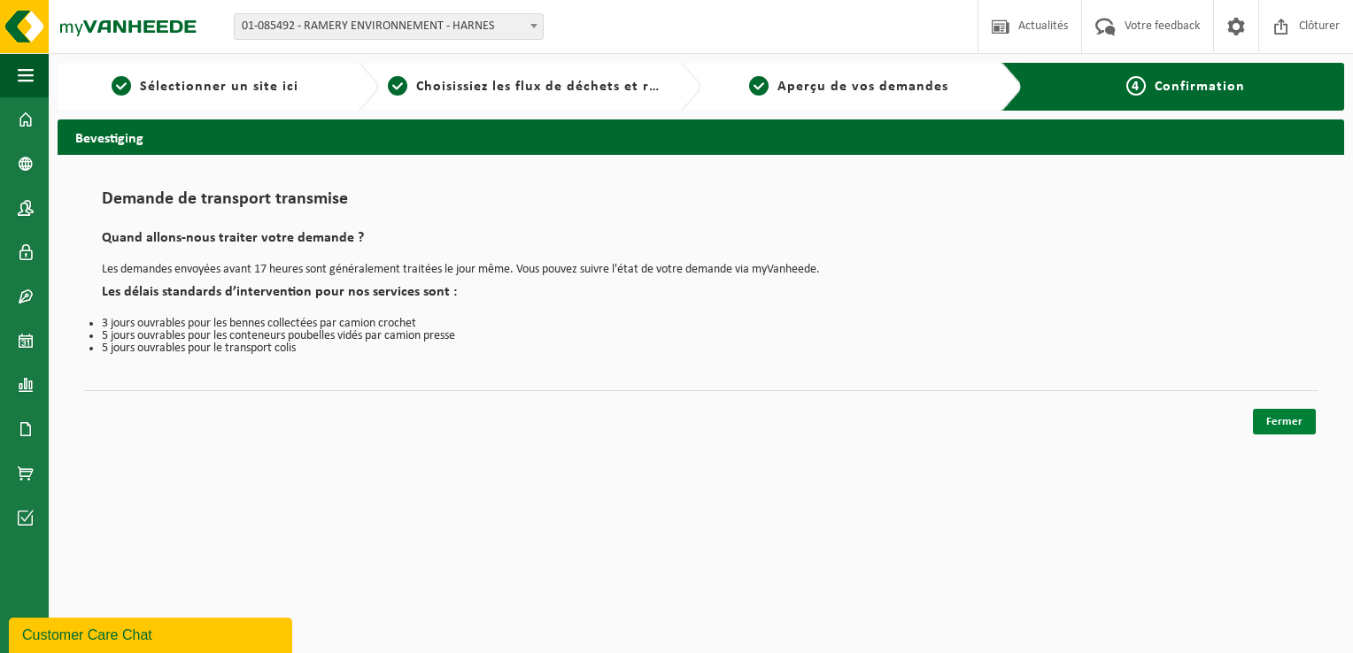
click at [1279, 423] on link "Fermer" at bounding box center [1284, 422] width 63 height 26
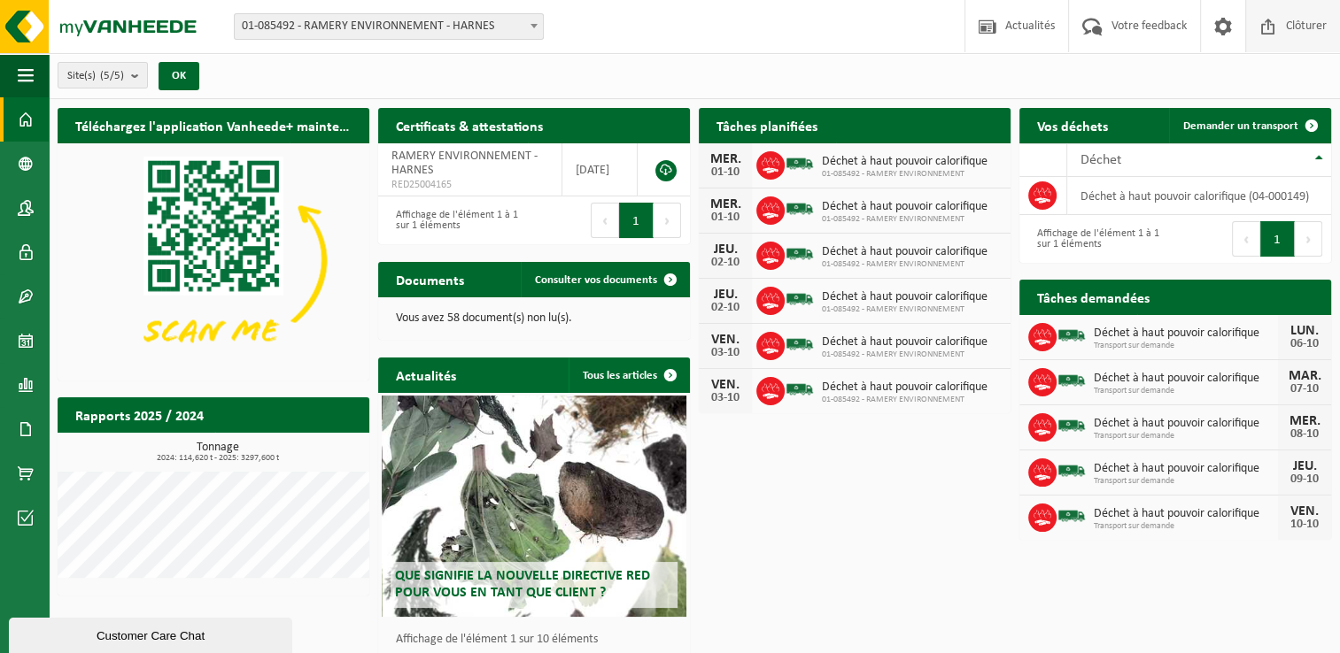
drag, startPoint x: 1295, startPoint y: 25, endPoint x: 1272, endPoint y: 48, distance: 31.9
click at [1295, 24] on span "Clôturer" at bounding box center [1306, 26] width 50 height 52
